Goal: Transaction & Acquisition: Purchase product/service

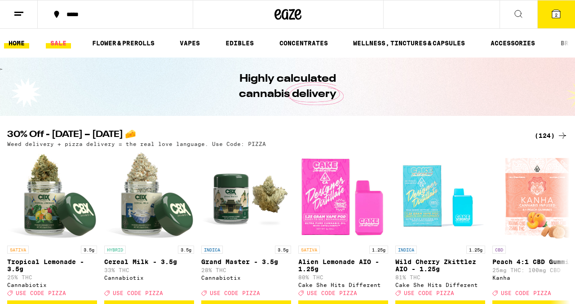
click at [58, 38] on link "SALE" at bounding box center [58, 43] width 25 height 11
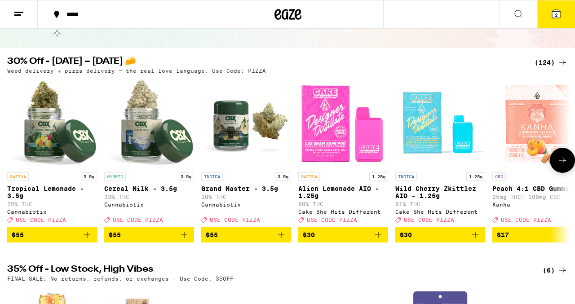
scroll to position [67, 0]
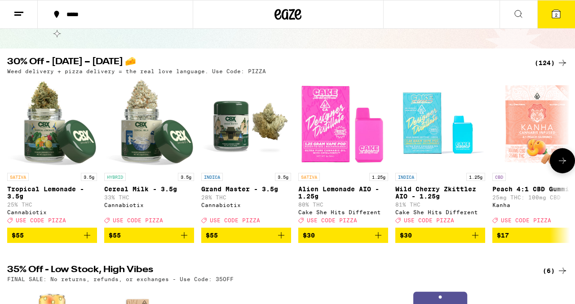
click at [560, 166] on icon at bounding box center [562, 160] width 11 height 11
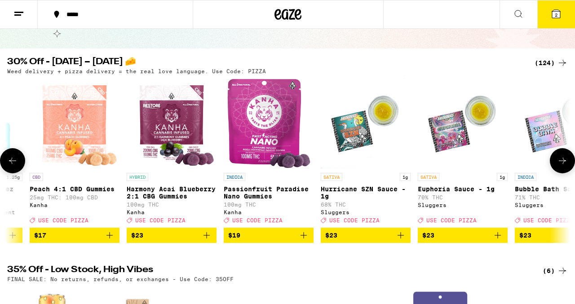
click at [560, 166] on icon at bounding box center [562, 160] width 11 height 11
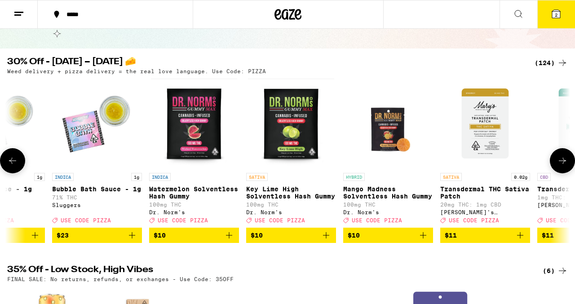
click at [560, 166] on icon at bounding box center [562, 160] width 11 height 11
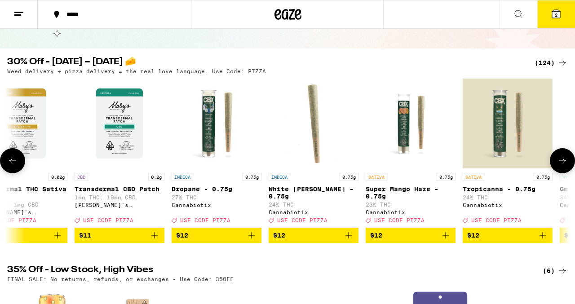
click at [560, 166] on icon at bounding box center [562, 160] width 11 height 11
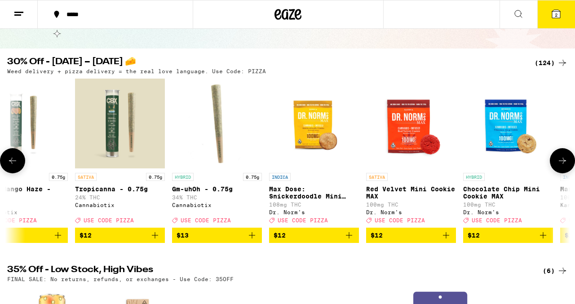
scroll to position [0, 1850]
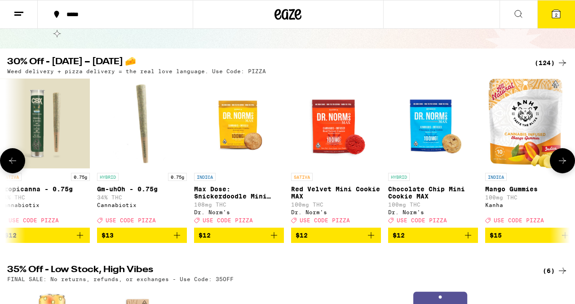
click at [560, 166] on icon at bounding box center [562, 160] width 11 height 11
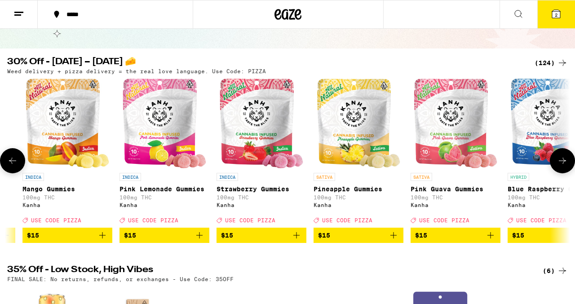
click at [554, 169] on button at bounding box center [562, 160] width 25 height 25
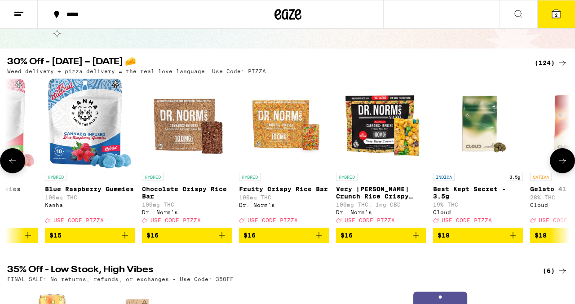
click at [554, 169] on button at bounding box center [562, 160] width 25 height 25
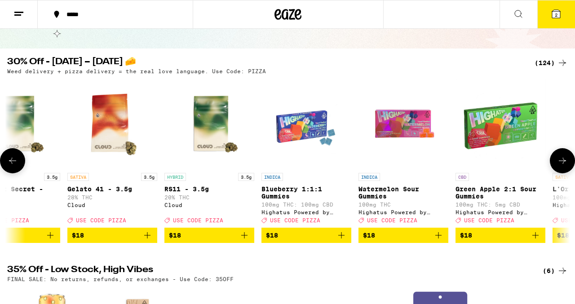
click at [554, 169] on button at bounding box center [562, 160] width 25 height 25
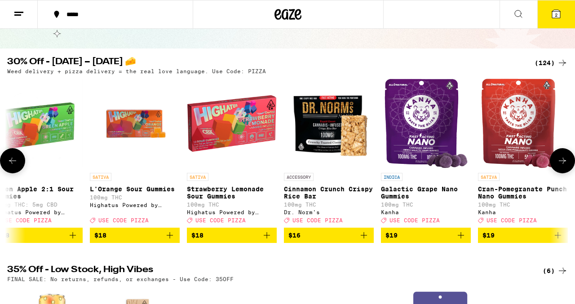
click at [554, 169] on button at bounding box center [562, 160] width 25 height 25
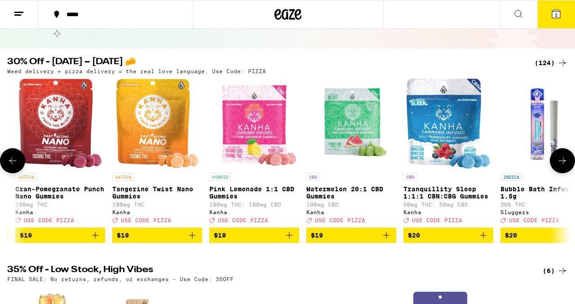
click at [554, 170] on button at bounding box center [562, 160] width 25 height 25
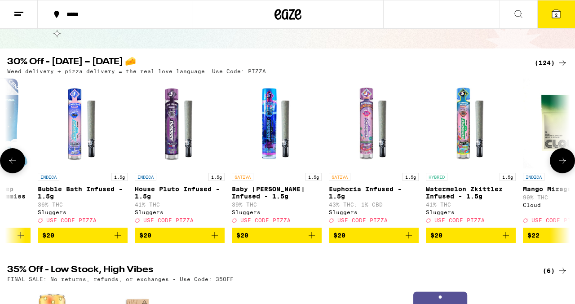
click at [554, 170] on button at bounding box center [562, 160] width 25 height 25
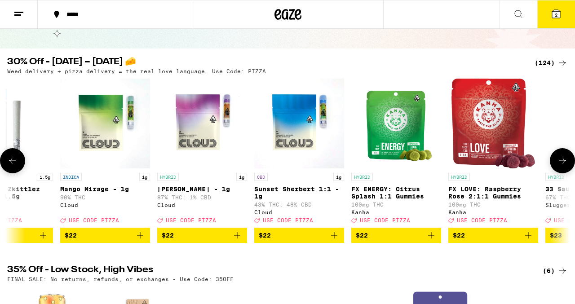
click at [554, 170] on button at bounding box center [562, 160] width 25 height 25
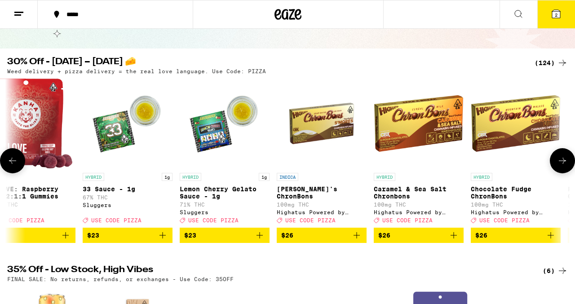
click at [554, 170] on button at bounding box center [562, 160] width 25 height 25
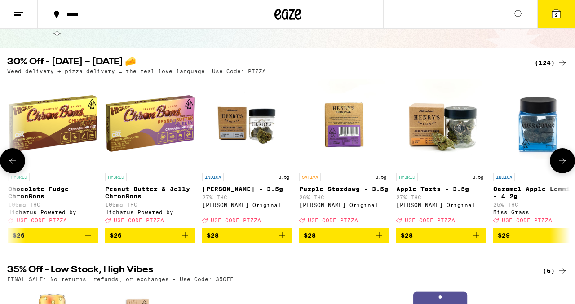
click at [554, 170] on button at bounding box center [562, 160] width 25 height 25
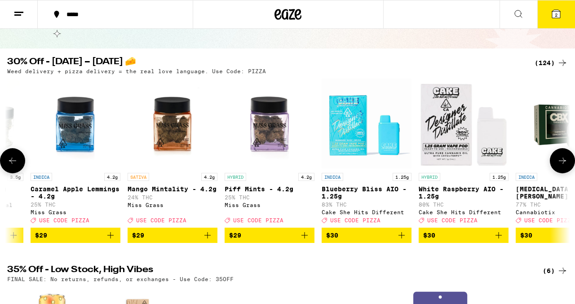
click at [17, 171] on button at bounding box center [12, 160] width 25 height 25
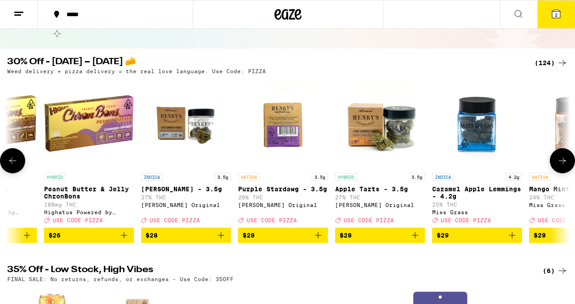
scroll to position [0, 6013]
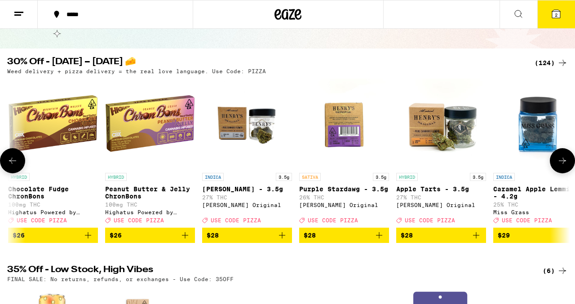
click at [559, 166] on icon at bounding box center [562, 160] width 11 height 11
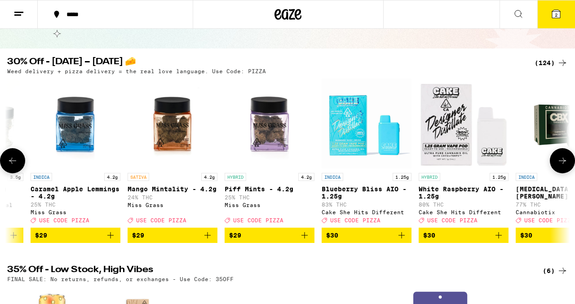
click at [559, 166] on icon at bounding box center [562, 160] width 11 height 11
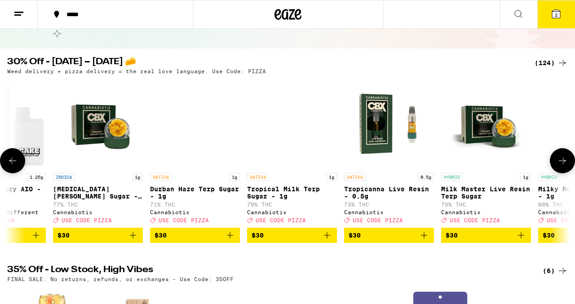
click at [559, 166] on icon at bounding box center [562, 160] width 11 height 11
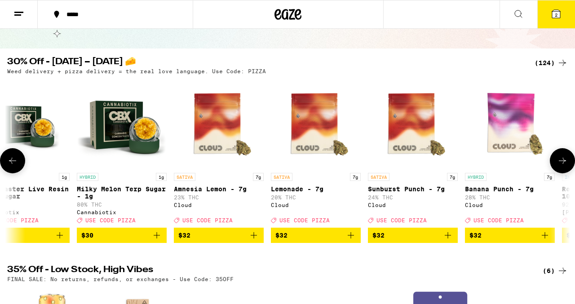
scroll to position [0, 7400]
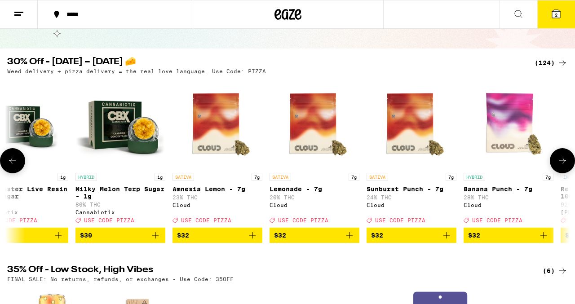
click at [559, 166] on icon at bounding box center [562, 160] width 11 height 11
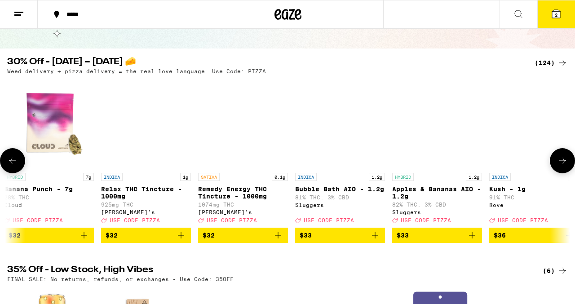
scroll to position [0, 7863]
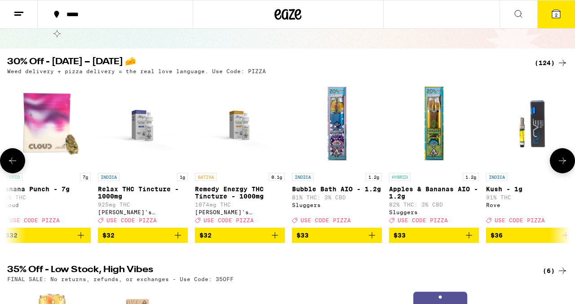
click at [19, 170] on button at bounding box center [12, 160] width 25 height 25
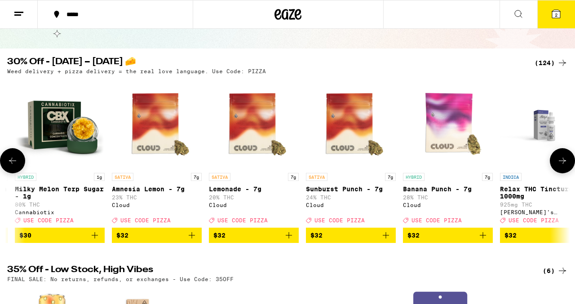
scroll to position [0, 7400]
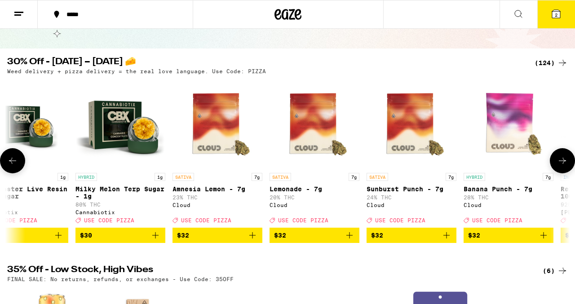
click at [552, 166] on button at bounding box center [562, 160] width 25 height 25
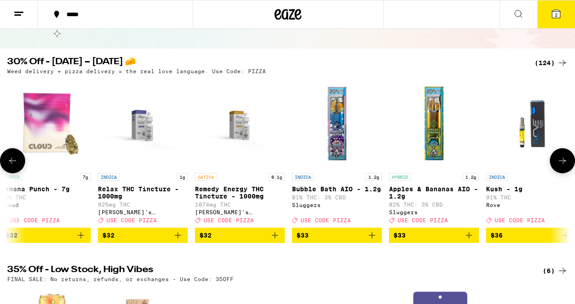
click at [552, 166] on button at bounding box center [562, 160] width 25 height 25
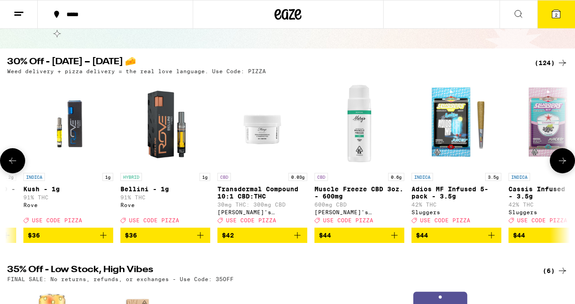
click at [552, 166] on button at bounding box center [562, 160] width 25 height 25
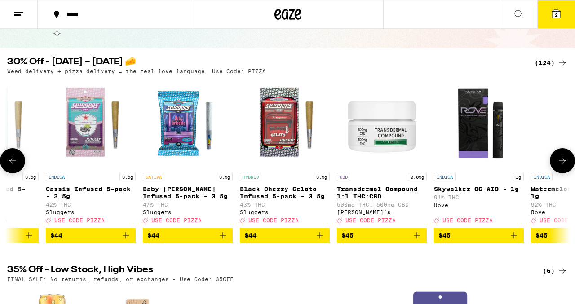
click at [552, 166] on button at bounding box center [562, 160] width 25 height 25
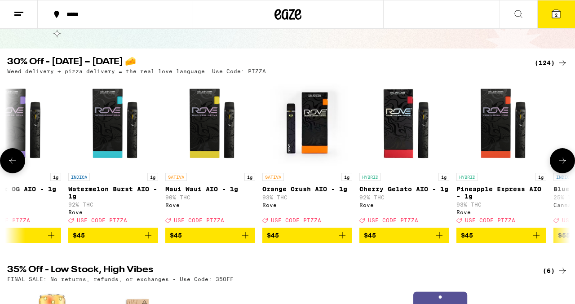
click at [552, 166] on button at bounding box center [562, 160] width 25 height 25
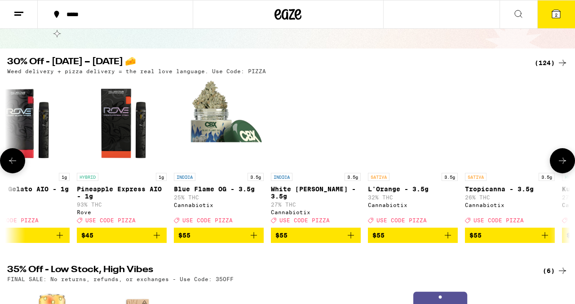
scroll to position [0, 9713]
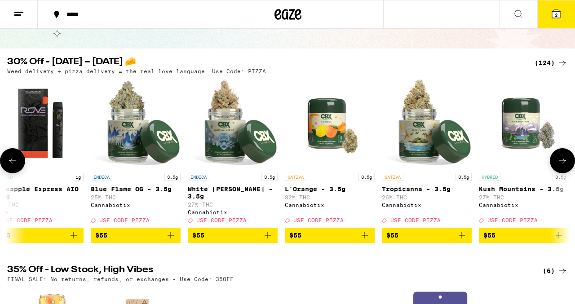
click at [552, 166] on button at bounding box center [562, 160] width 25 height 25
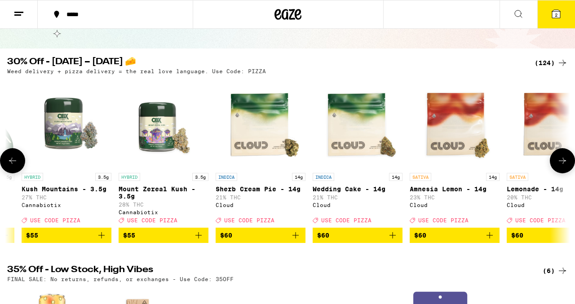
scroll to position [0, 10176]
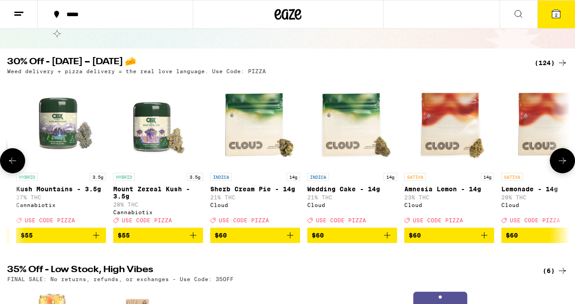
click at [552, 166] on button at bounding box center [562, 160] width 25 height 25
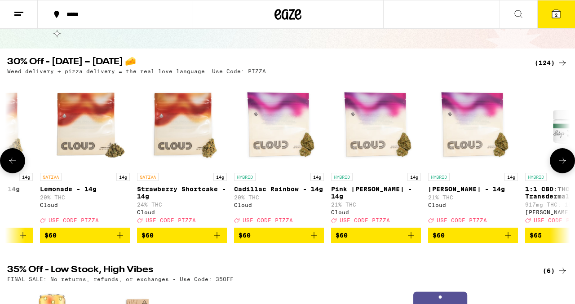
scroll to position [0, 10638]
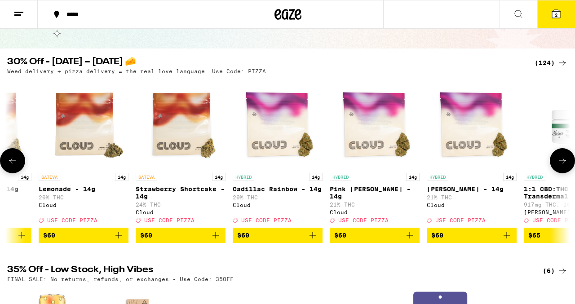
click at [552, 166] on button at bounding box center [562, 160] width 25 height 25
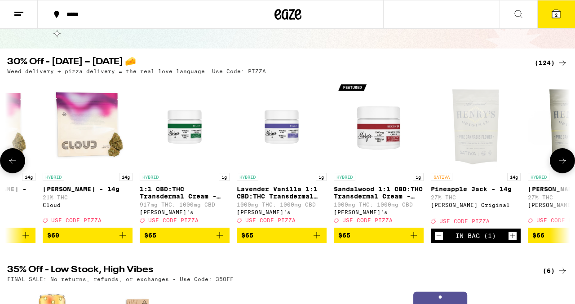
scroll to position [0, 11101]
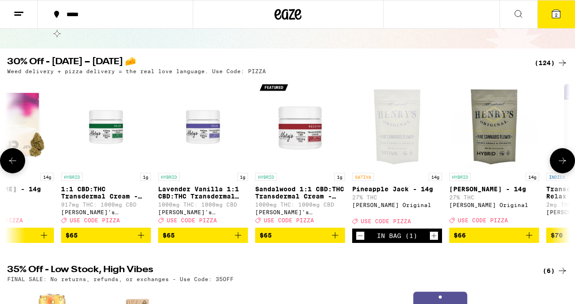
click at [357, 241] on icon "Decrement" at bounding box center [360, 235] width 8 height 11
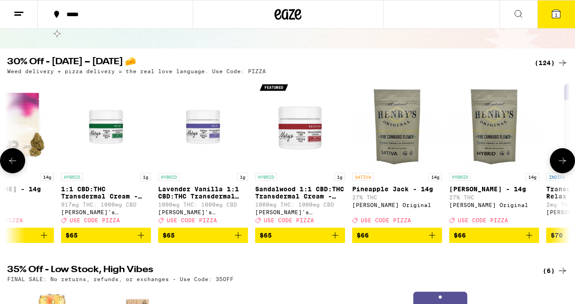
click at [563, 173] on button at bounding box center [562, 160] width 25 height 25
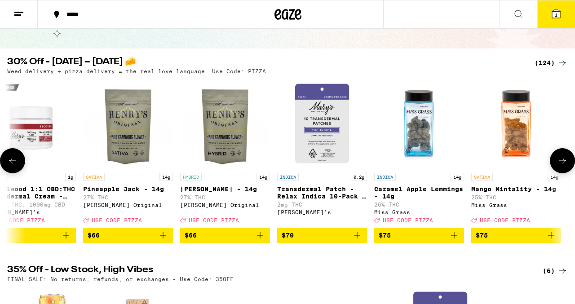
scroll to position [0, 11467]
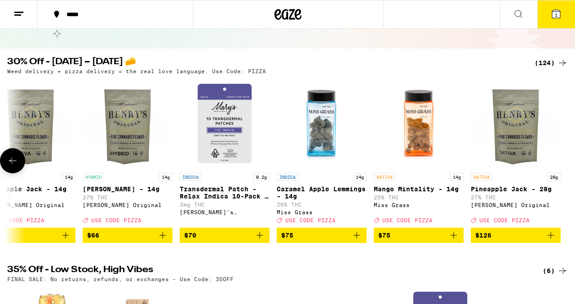
click at [563, 173] on div at bounding box center [562, 160] width 25 height 25
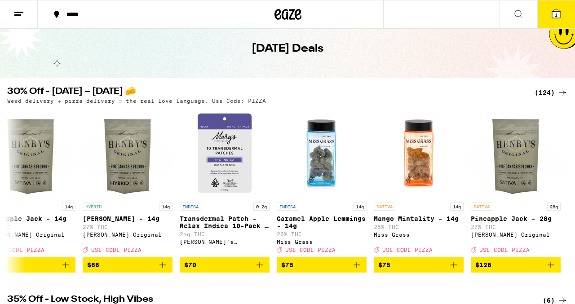
scroll to position [75, 0]
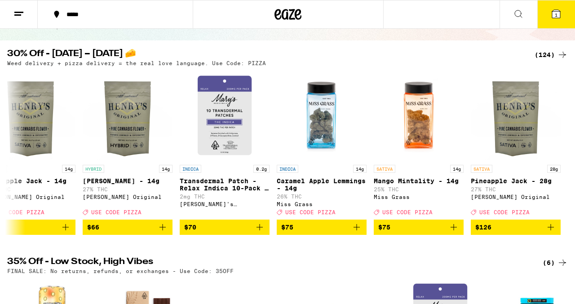
click at [544, 53] on div "(124)" at bounding box center [550, 54] width 33 height 11
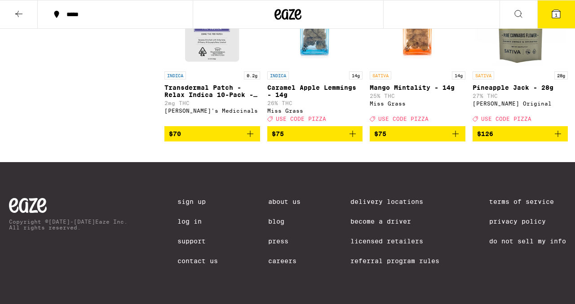
scroll to position [5400, 0]
click at [460, 139] on icon "Add to bag" at bounding box center [455, 133] width 11 height 11
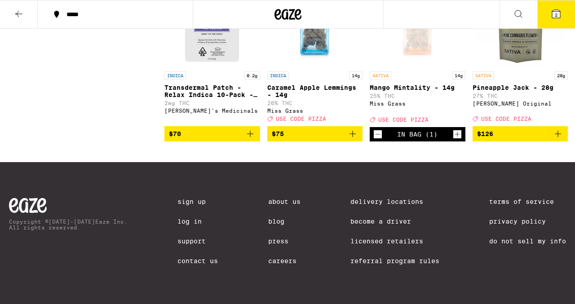
click at [553, 16] on icon at bounding box center [556, 14] width 8 height 8
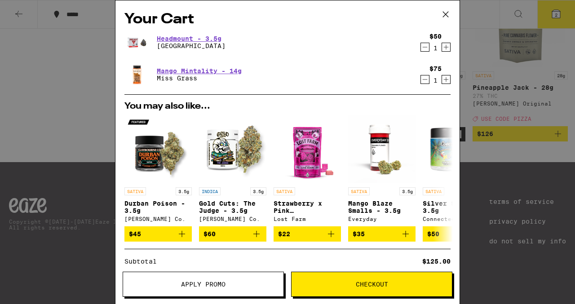
click at [426, 49] on icon "Decrement" at bounding box center [425, 47] width 8 height 11
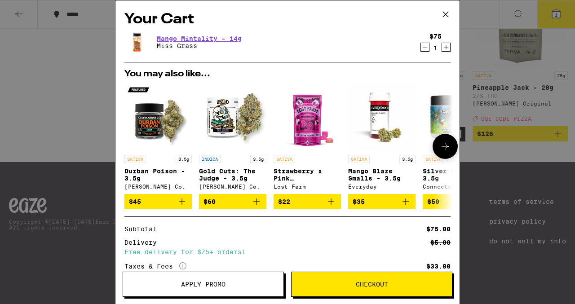
click at [185, 203] on icon "Add to bag" at bounding box center [181, 201] width 11 height 11
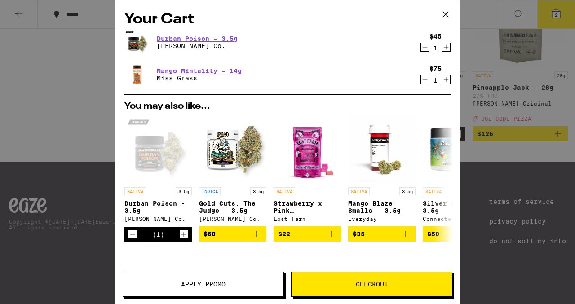
click at [63, 107] on div "Your Cart Durban Poison - 3.5g [PERSON_NAME] Co. $45 1 Mango Mintality - 14g Mi…" at bounding box center [287, 152] width 575 height 304
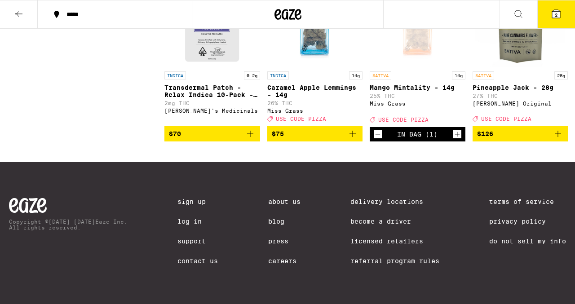
click at [14, 9] on icon at bounding box center [18, 14] width 11 height 11
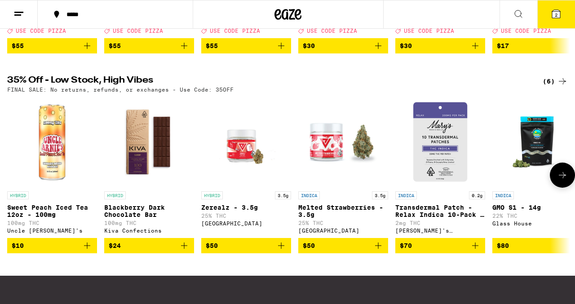
scroll to position [250, 0]
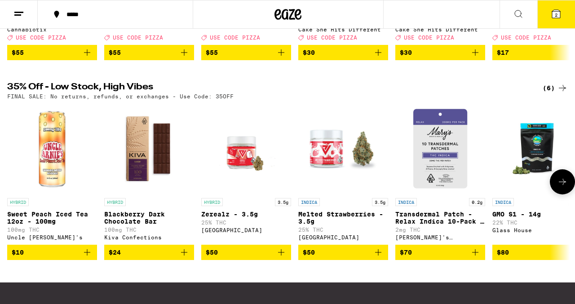
click at [564, 194] on button at bounding box center [562, 181] width 25 height 25
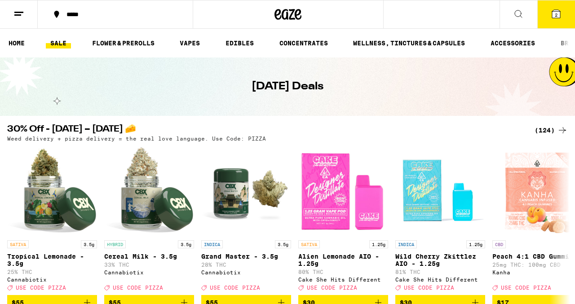
scroll to position [0, 0]
click at [148, 41] on link "FLOWER & PREROLLS" at bounding box center [123, 43] width 71 height 11
click at [128, 41] on link "FLOWER & PREROLLS" at bounding box center [123, 43] width 71 height 11
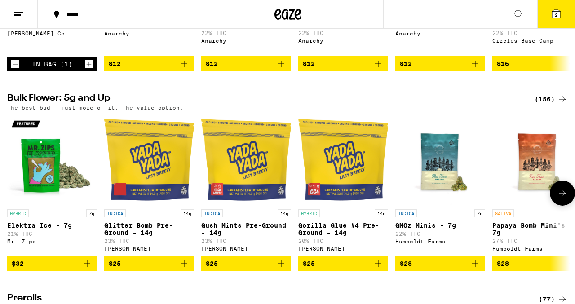
scroll to position [244, 0]
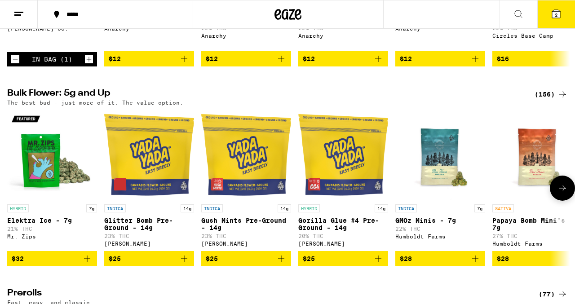
click at [564, 194] on icon at bounding box center [562, 188] width 11 height 11
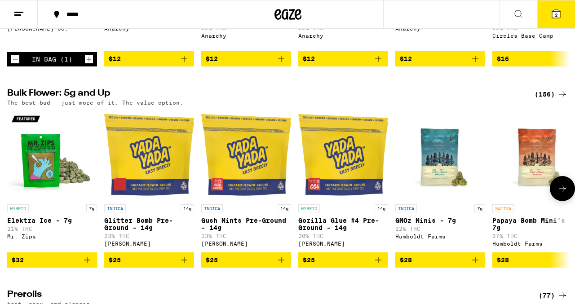
scroll to position [0, 463]
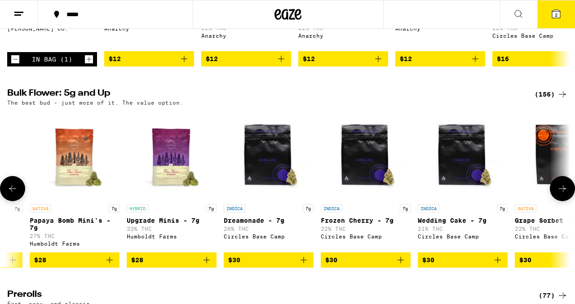
click at [564, 194] on icon at bounding box center [562, 188] width 11 height 11
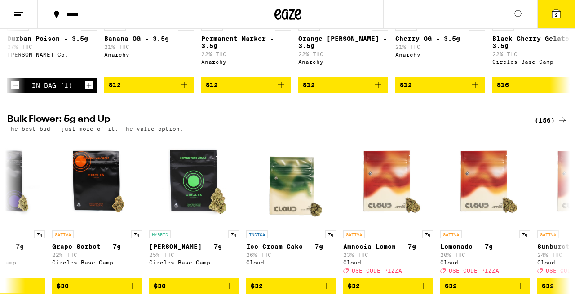
scroll to position [198, 0]
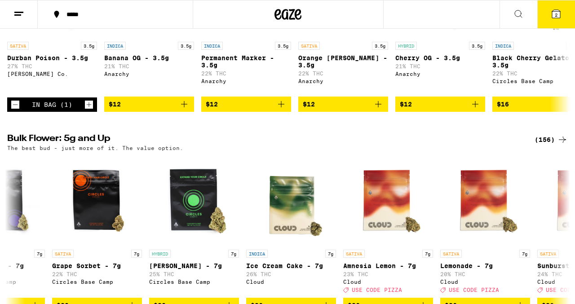
click at [540, 145] on div "(156)" at bounding box center [550, 139] width 33 height 11
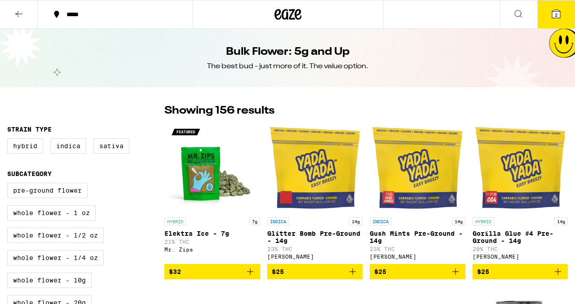
click at [558, 238] on p "Gorilla Glue #4 Pre-Ground - 14g" at bounding box center [520, 237] width 96 height 14
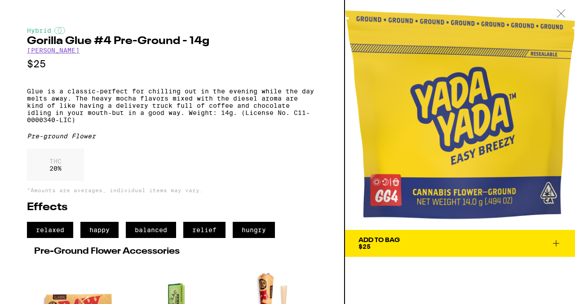
click at [569, 7] on div at bounding box center [561, 14] width 28 height 28
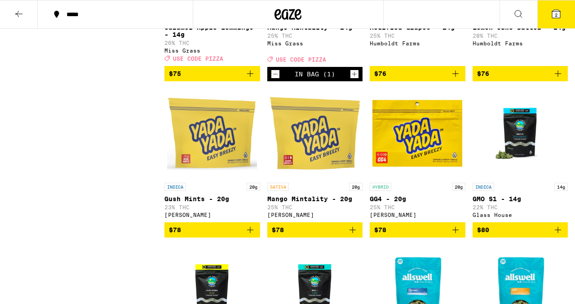
scroll to position [4293, 0]
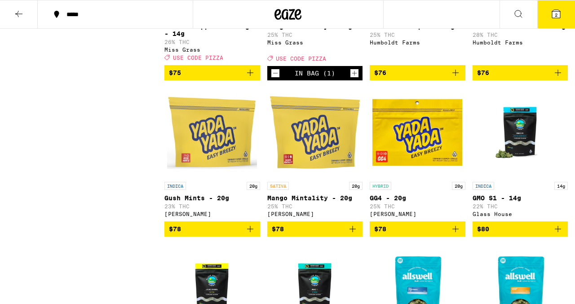
click at [494, 30] on p "Lemon Cake Batter - 14g" at bounding box center [520, 26] width 96 height 7
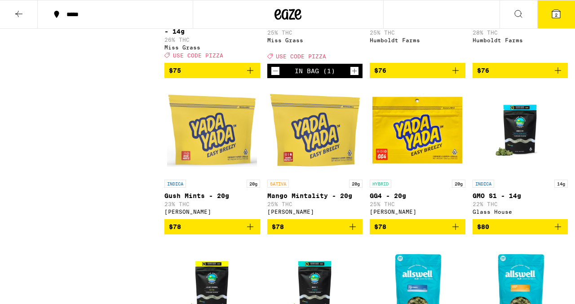
scroll to position [4287, 0]
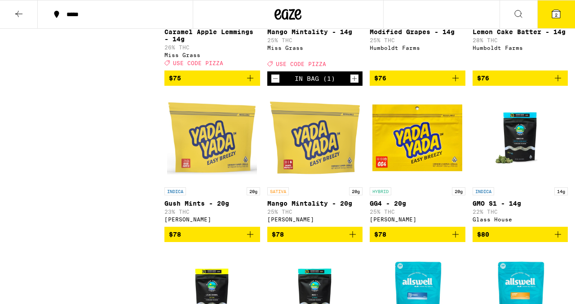
click at [278, 84] on icon "Decrement" at bounding box center [275, 78] width 8 height 11
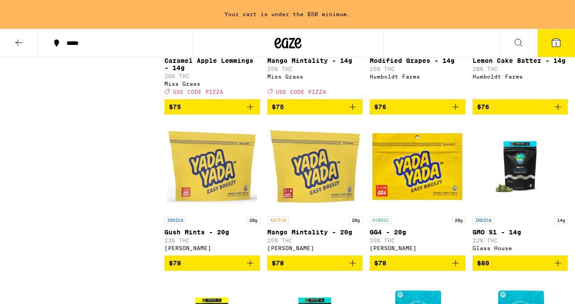
click at [350, 112] on icon "Add to bag" at bounding box center [352, 106] width 11 height 11
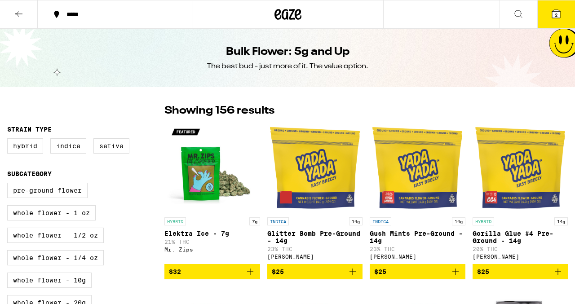
scroll to position [0, 0]
click at [22, 18] on icon at bounding box center [18, 14] width 11 height 11
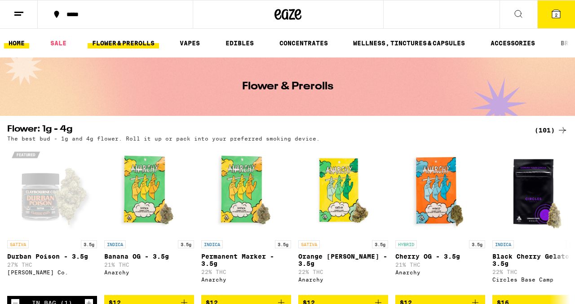
click at [18, 41] on link "HOME" at bounding box center [16, 43] width 25 height 11
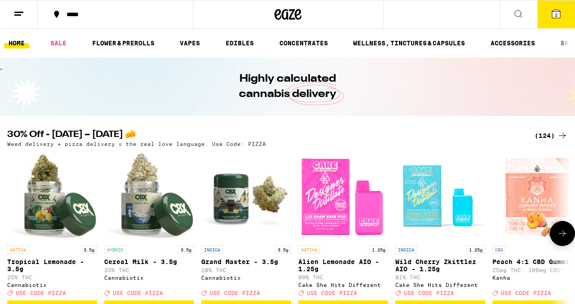
scroll to position [75, 0]
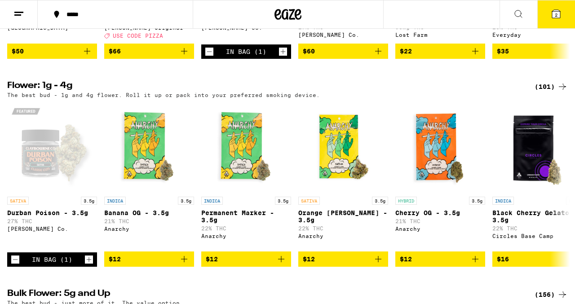
click at [547, 92] on div "(101)" at bounding box center [550, 86] width 33 height 11
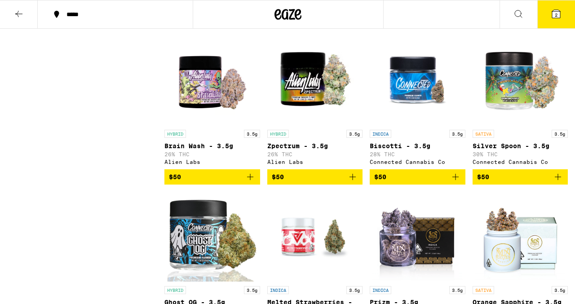
scroll to position [2681, 0]
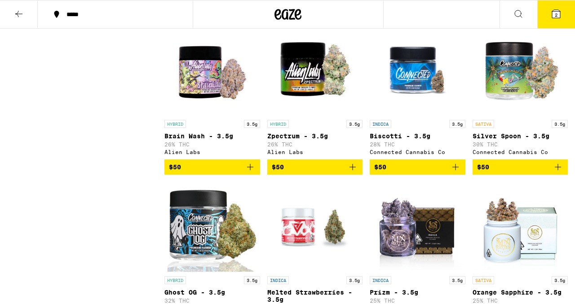
click at [540, 115] on img "Open page for Silver Spoon - 3.5g from Connected Cannabis Co" at bounding box center [520, 71] width 90 height 90
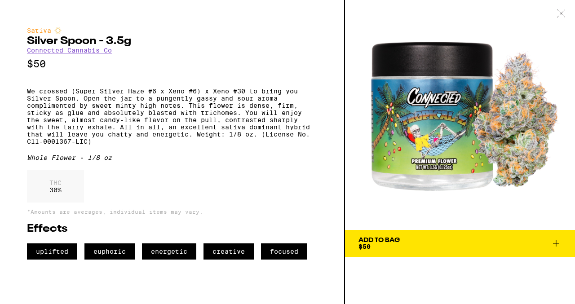
click at [558, 13] on icon at bounding box center [560, 13] width 9 height 8
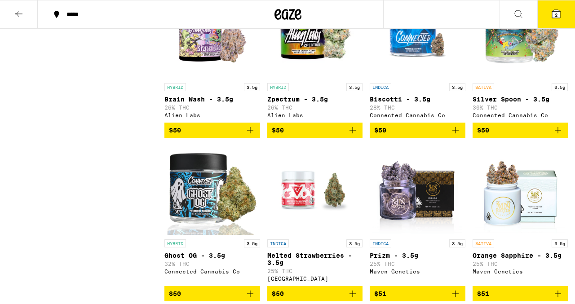
scroll to position [2689, 0]
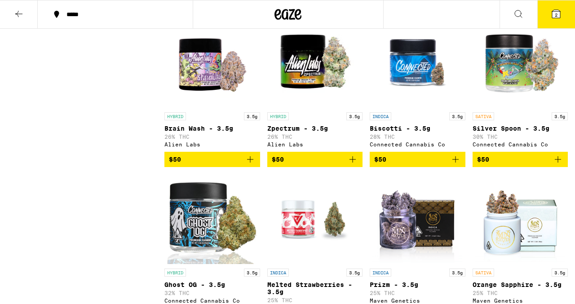
click at [556, 165] on icon "Add to bag" at bounding box center [557, 159] width 11 height 11
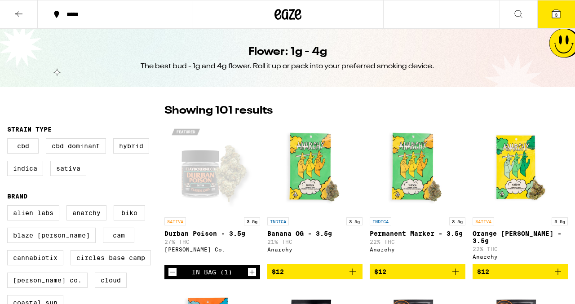
scroll to position [0, 0]
click at [555, 12] on span "3" at bounding box center [556, 14] width 3 height 5
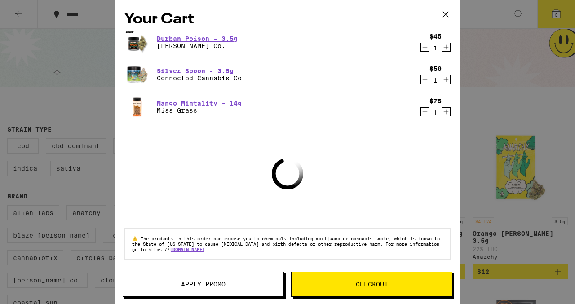
click at [239, 292] on button "Apply Promo" at bounding box center [203, 284] width 161 height 25
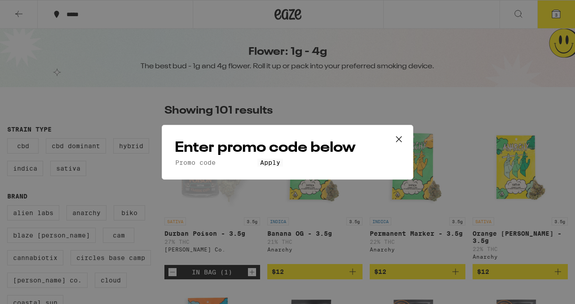
click at [257, 159] on input "Promo Code" at bounding box center [216, 163] width 83 height 8
type input "pizza"
click at [283, 167] on button "Apply" at bounding box center [270, 163] width 26 height 8
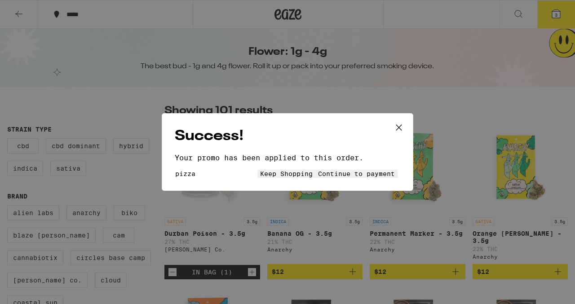
click at [363, 171] on span "Continue to payment" at bounding box center [356, 173] width 77 height 7
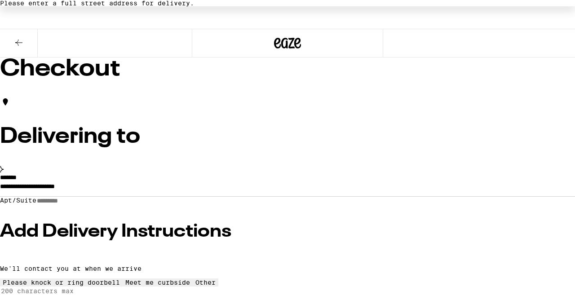
click at [224, 196] on input "**********" at bounding box center [287, 188] width 575 height 15
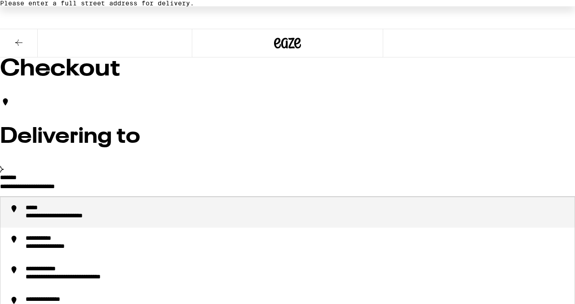
drag, startPoint x: 224, startPoint y: 213, endPoint x: 145, endPoint y: 159, distance: 94.7
type input "*"
type input "***"
type input "**********"
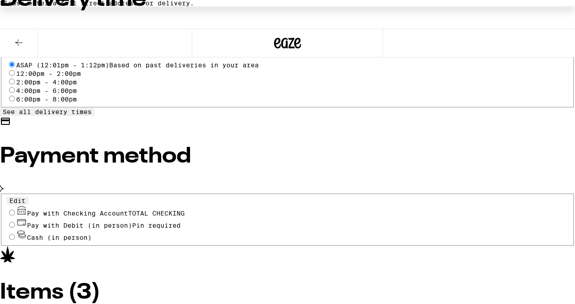
scroll to position [358, 0]
click at [118, 210] on span "Pay with Checking Account TOTAL CHECKING" at bounding box center [106, 213] width 158 height 7
click at [15, 210] on input "Pay with Checking Account TOTAL CHECKING" at bounding box center [12, 213] width 6 height 6
radio input "true"
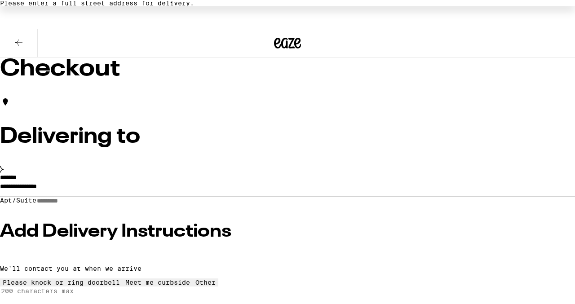
scroll to position [0, 0]
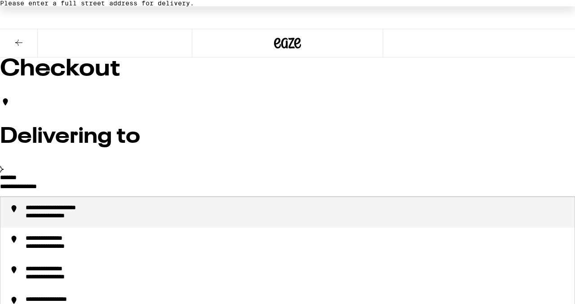
click at [120, 196] on input "**********" at bounding box center [287, 188] width 575 height 15
click at [163, 220] on div "**********" at bounding box center [297, 212] width 542 height 16
type input "**********"
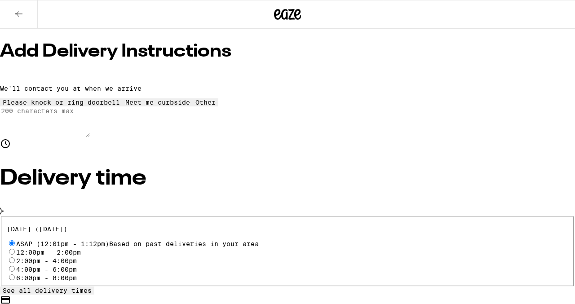
scroll to position [149, 0]
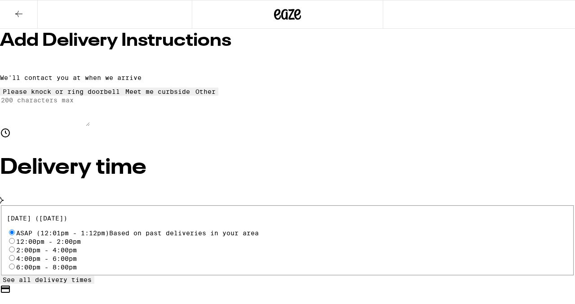
scroll to position [163, 0]
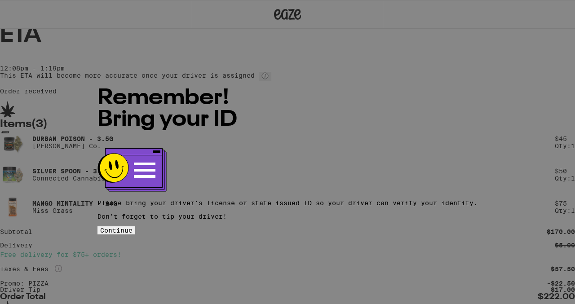
click at [135, 226] on button "Continue" at bounding box center [116, 230] width 38 height 8
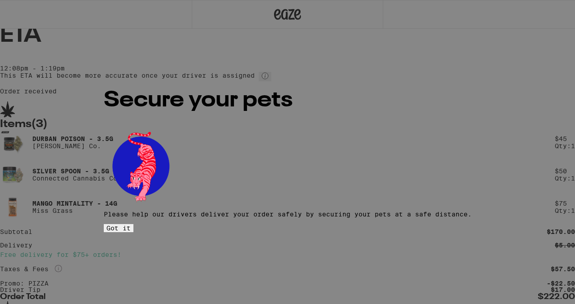
click at [131, 225] on span "Got it" at bounding box center [118, 228] width 24 height 7
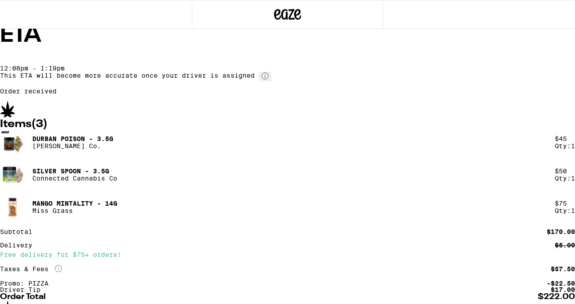
scroll to position [175, 0]
